Goal: Information Seeking & Learning: Learn about a topic

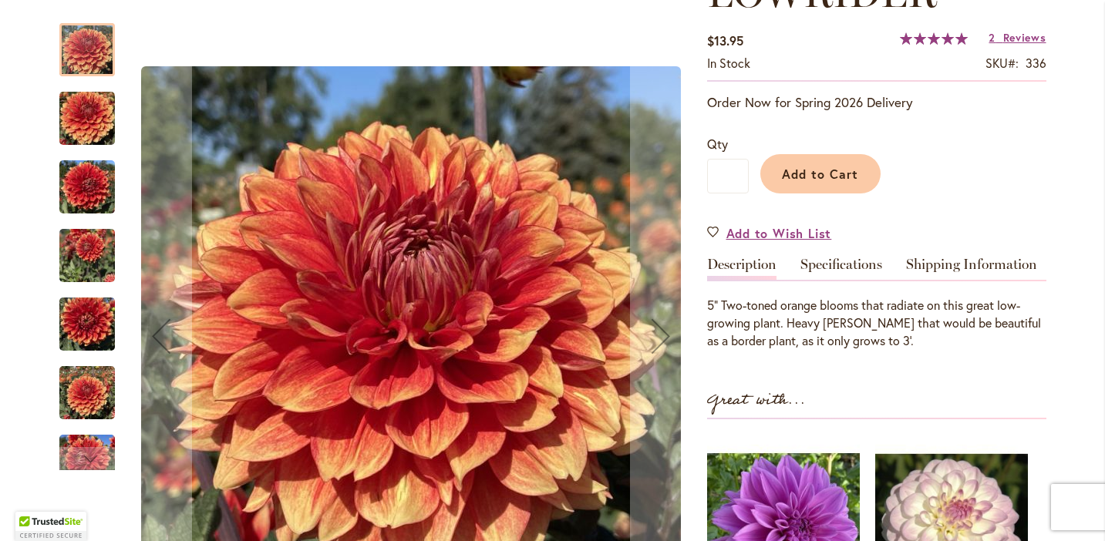
scroll to position [261, 0]
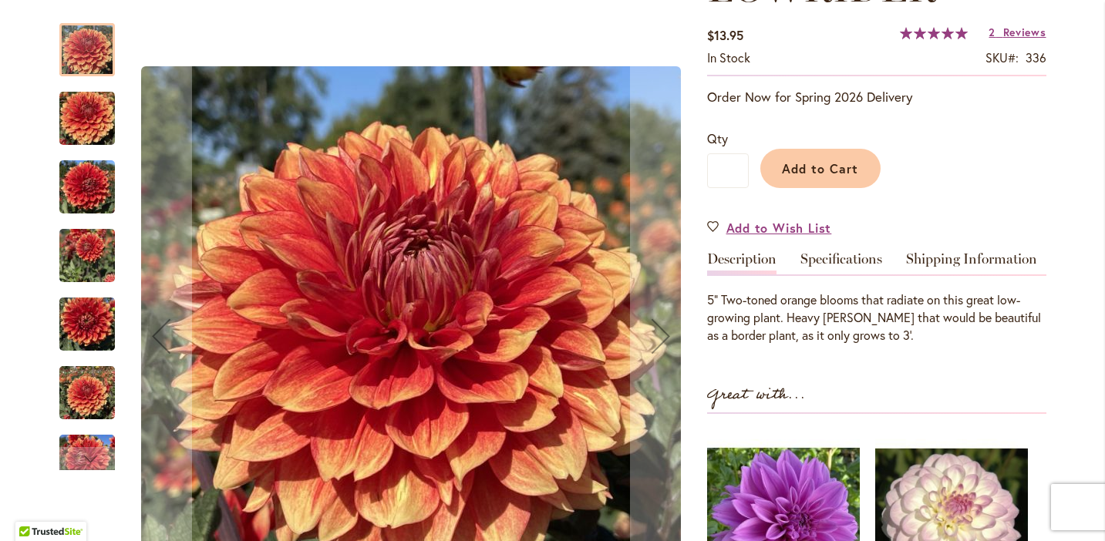
type input "**********"
click at [76, 392] on img "Lowrider" at bounding box center [87, 393] width 56 height 74
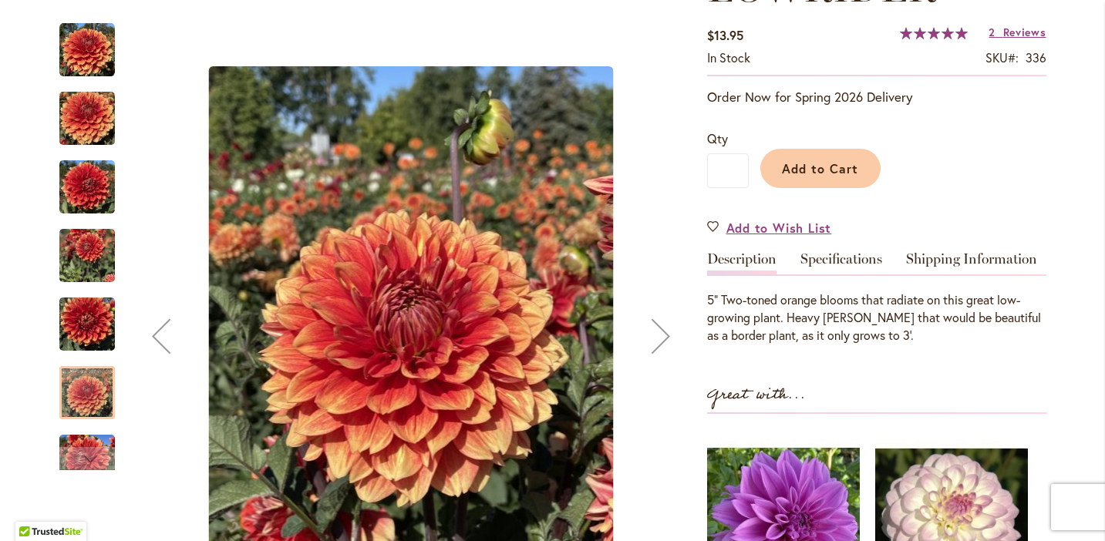
click at [83, 265] on img "Lowrider" at bounding box center [87, 256] width 56 height 74
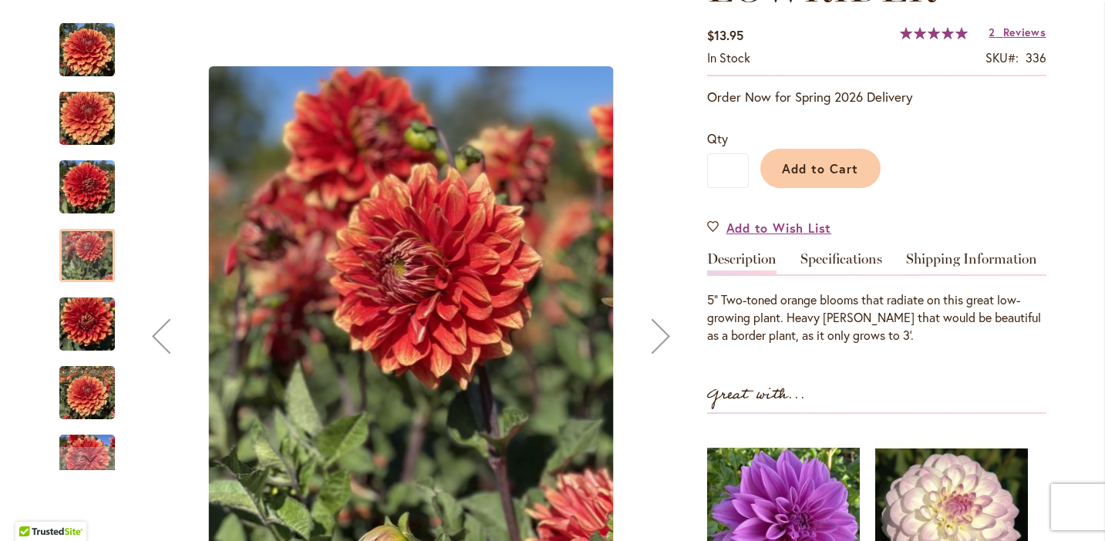
click at [93, 192] on img "Lowrider" at bounding box center [87, 187] width 56 height 74
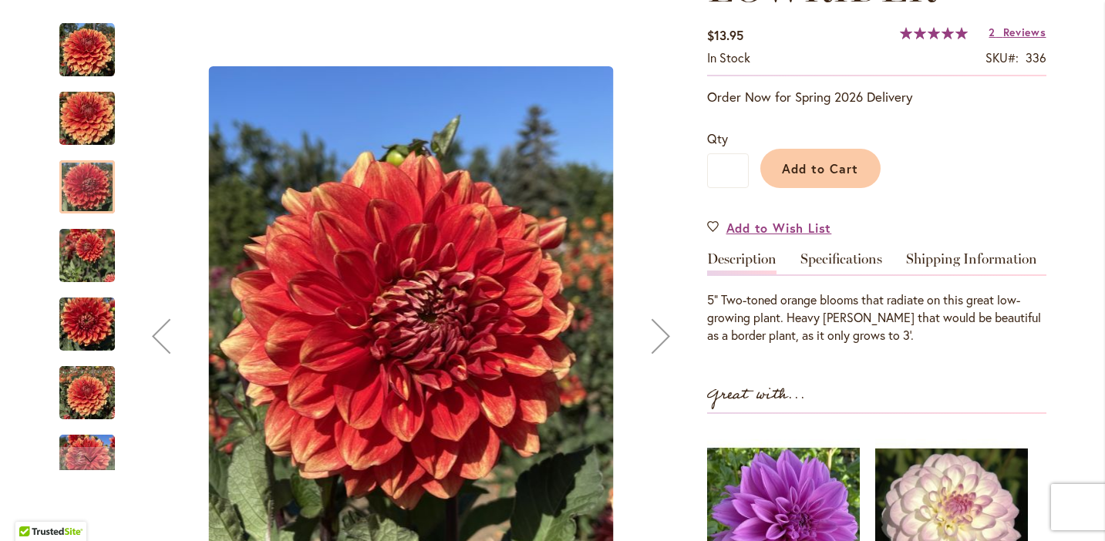
click at [95, 124] on img "Lowrider" at bounding box center [87, 119] width 56 height 74
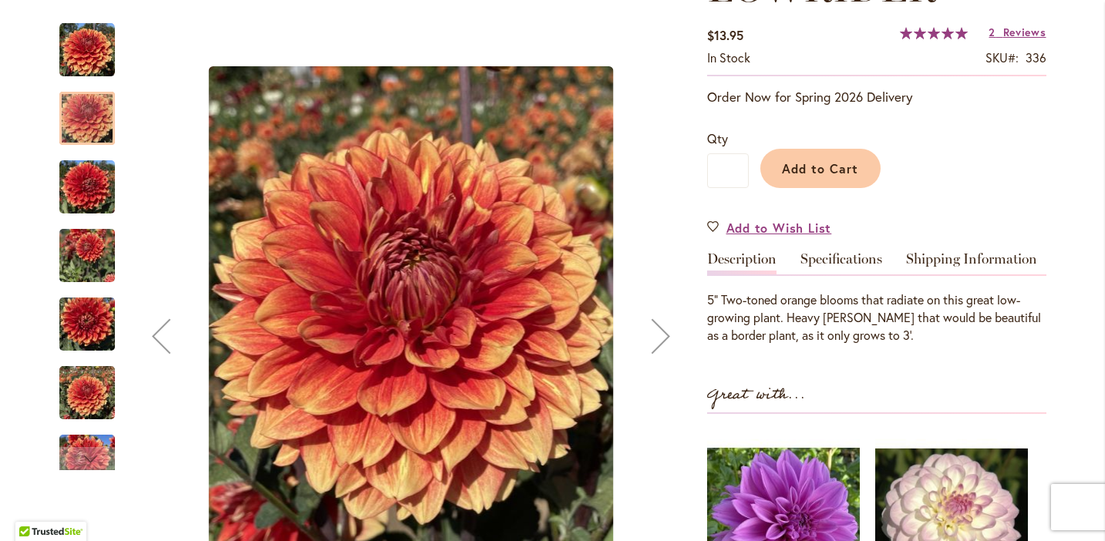
click at [102, 76] on div "Lowrider" at bounding box center [94, 110] width 71 height 69
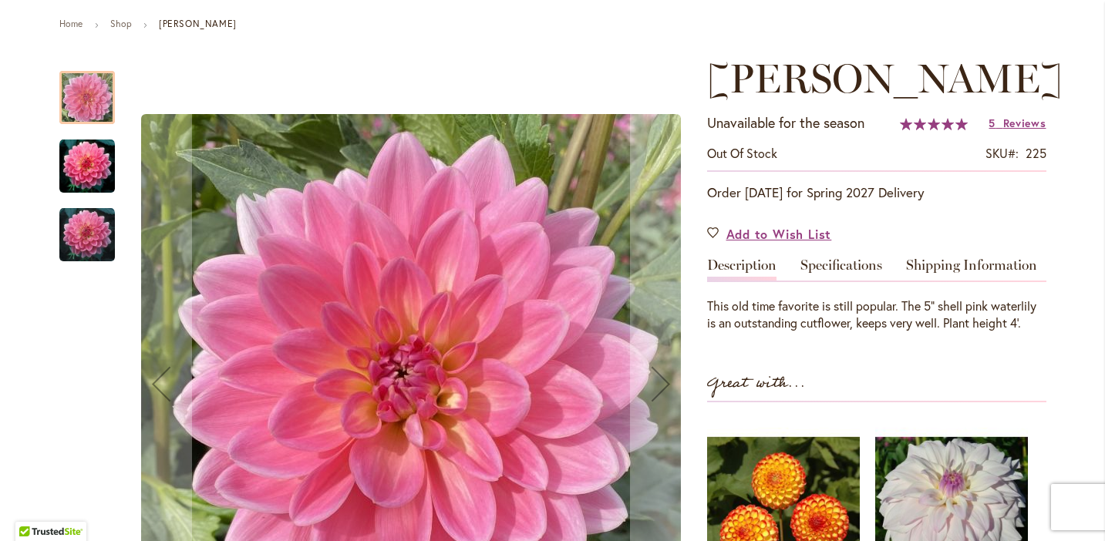
scroll to position [176, 0]
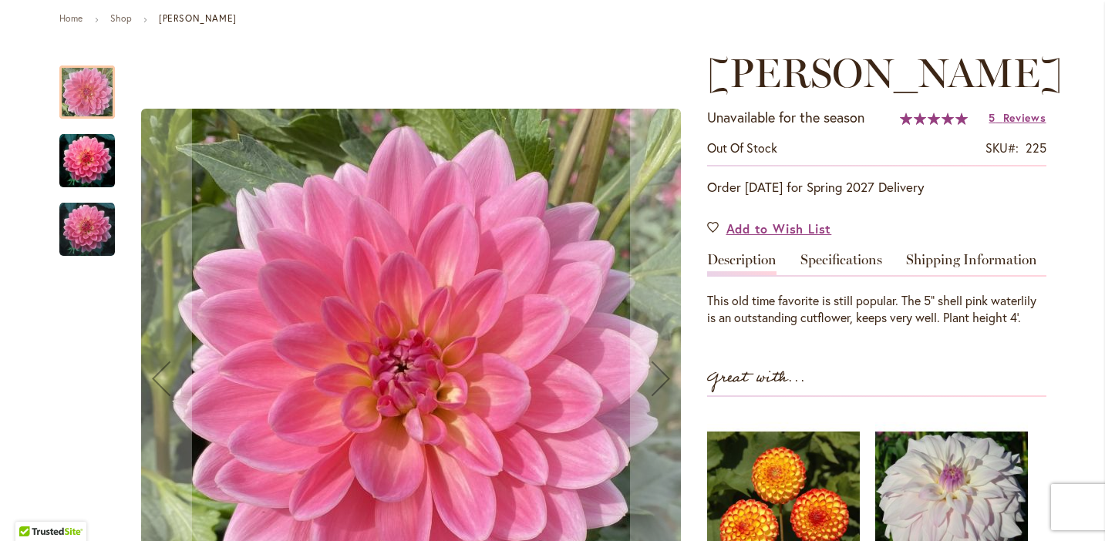
type input "**********"
click at [92, 224] on img "Gerrie Hoek" at bounding box center [87, 230] width 56 height 56
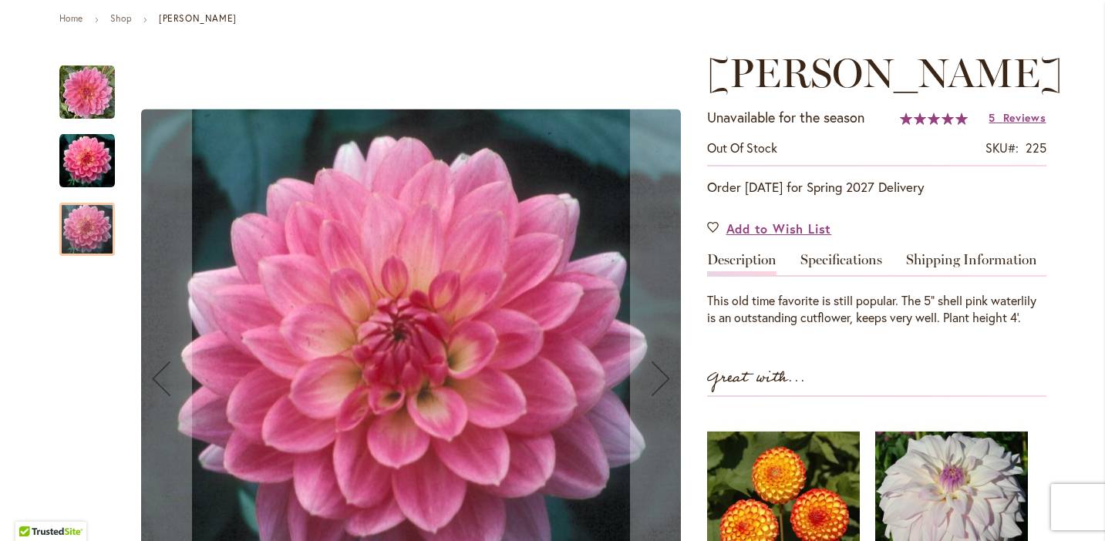
click at [96, 164] on img "Gerrie Hoek" at bounding box center [87, 161] width 56 height 56
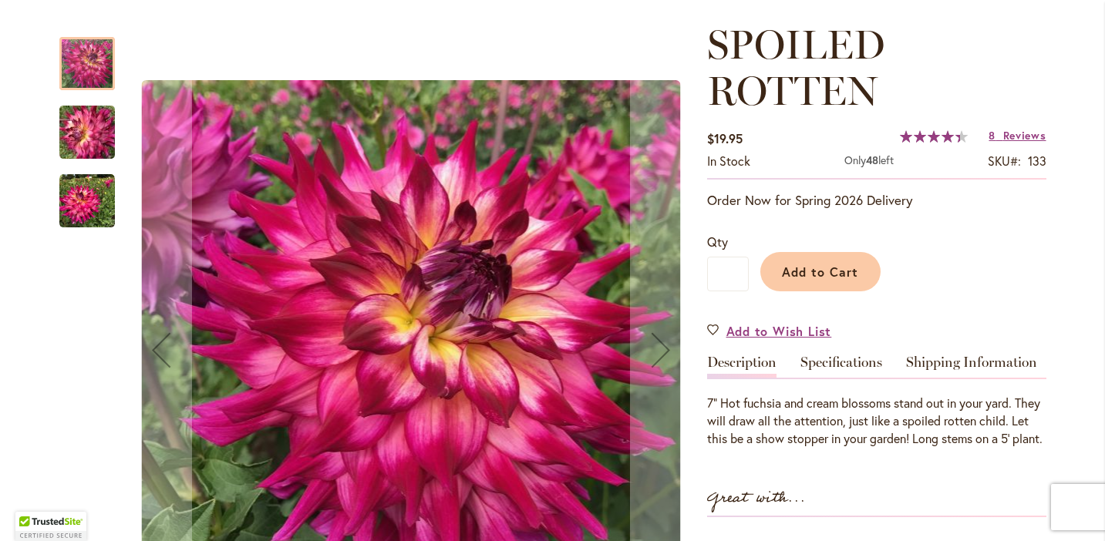
scroll to position [205, 0]
type input "**********"
click at [91, 204] on img "SPOILED ROTTEN" at bounding box center [87, 201] width 56 height 56
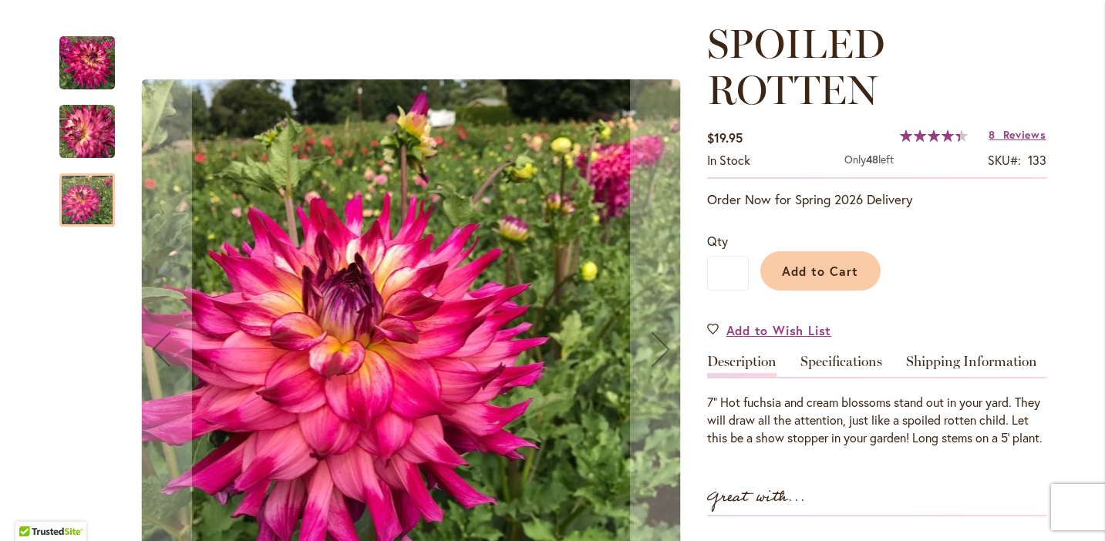
click at [92, 141] on img "SPOILED ROTTEN" at bounding box center [87, 131] width 111 height 83
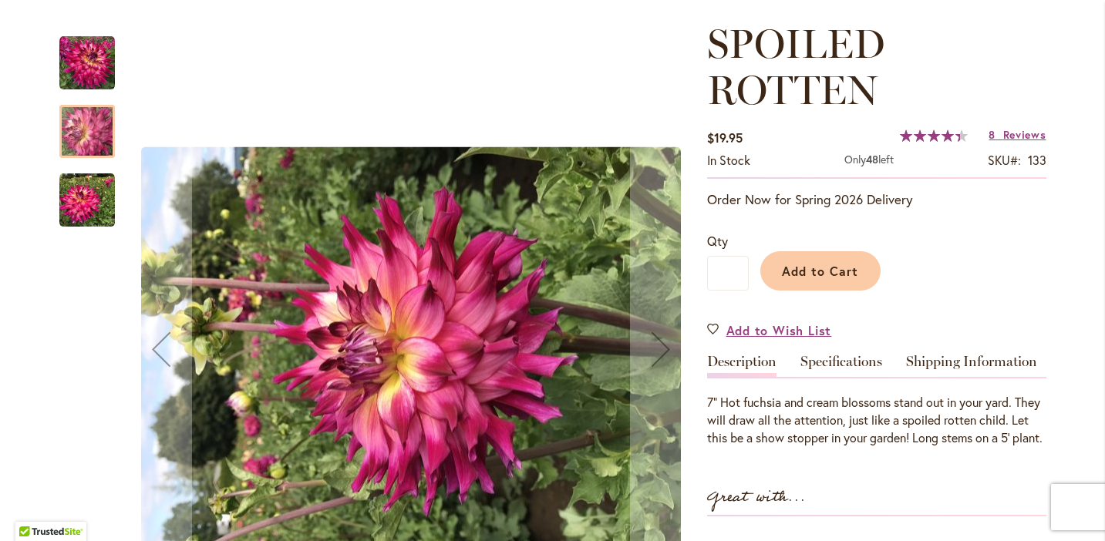
click at [93, 65] on img "SPOILED ROTTEN" at bounding box center [87, 63] width 56 height 56
